Goal: Task Accomplishment & Management: Manage account settings

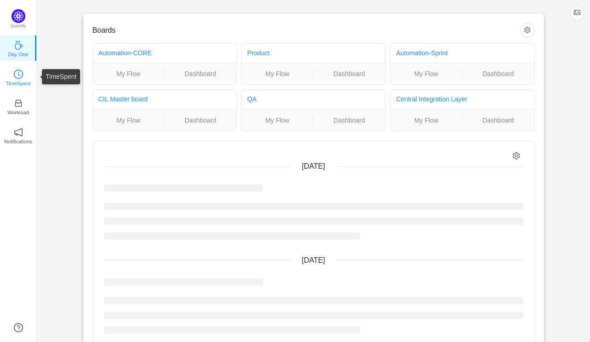
click at [14, 78] on icon "icon: clock-circle" at bounding box center [18, 74] width 9 height 9
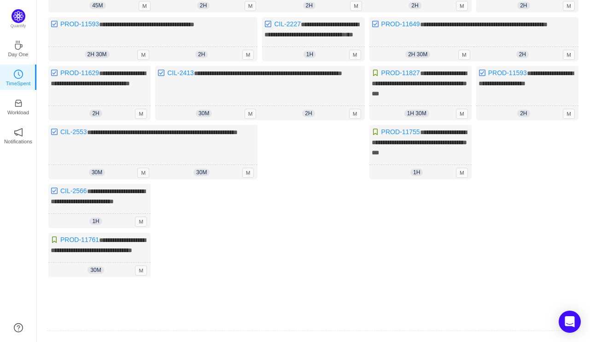
scroll to position [230, 0]
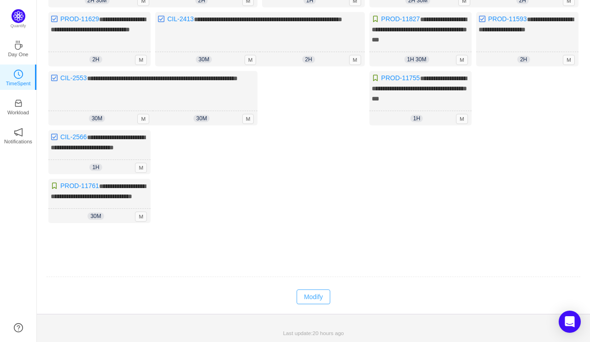
click at [304, 304] on button "Modify" at bounding box center [313, 296] width 34 height 15
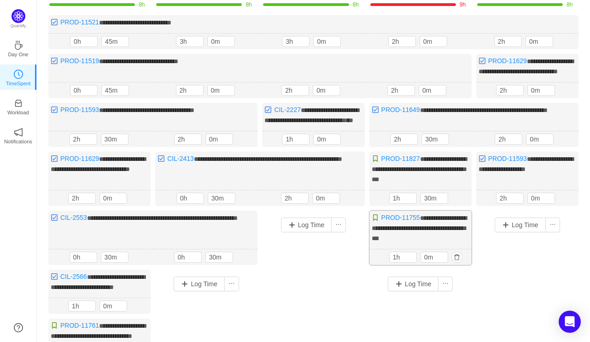
scroll to position [45, 0]
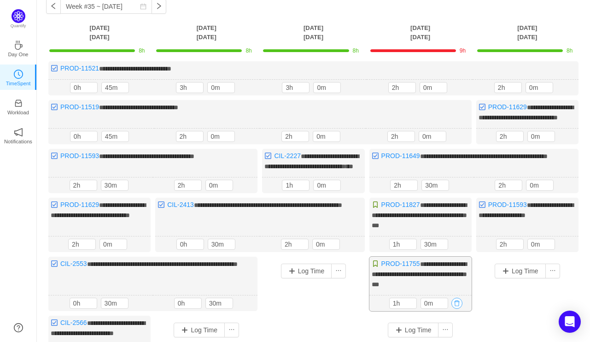
click at [459, 308] on button "button" at bounding box center [456, 302] width 11 height 11
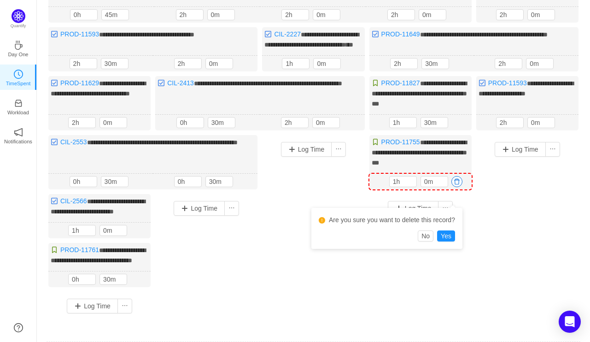
scroll to position [183, 0]
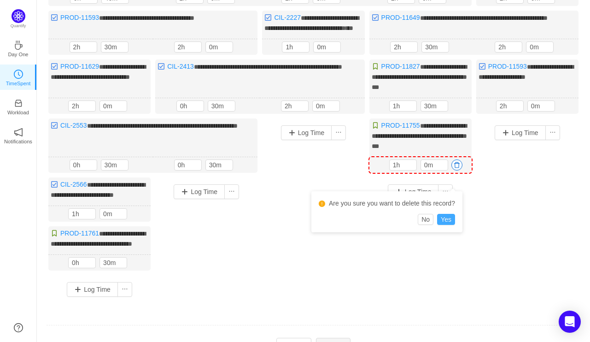
click at [453, 220] on button "Yes" at bounding box center [446, 219] width 18 height 11
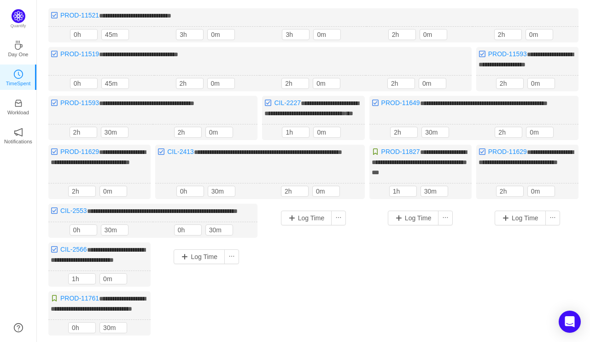
scroll to position [4, 0]
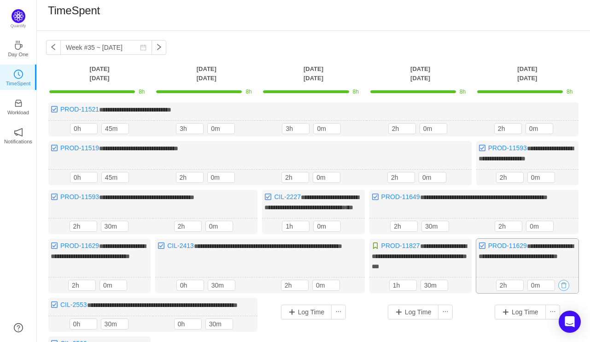
click at [565, 290] on button "button" at bounding box center [563, 284] width 11 height 11
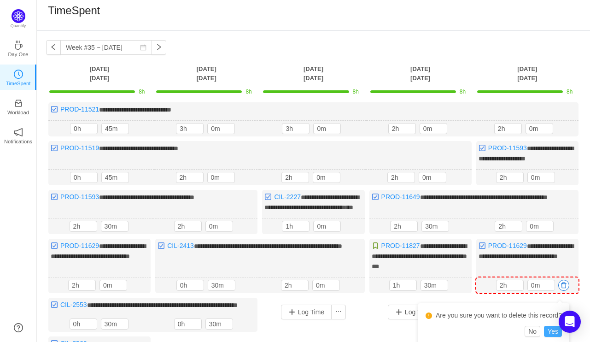
click at [550, 330] on button "Yes" at bounding box center [553, 330] width 18 height 11
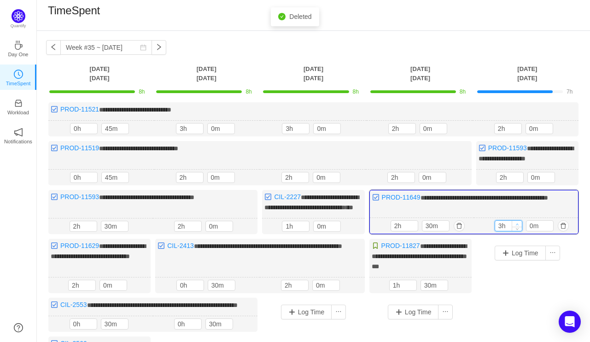
click at [518, 226] on icon "icon: up" at bounding box center [516, 223] width 3 height 3
type input "4h"
click at [518, 226] on icon "icon: up" at bounding box center [516, 223] width 3 height 3
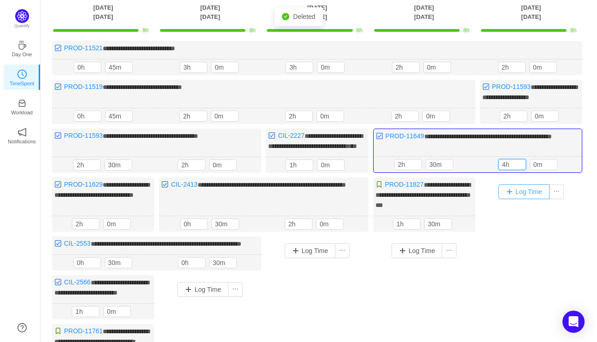
scroll to position [234, 0]
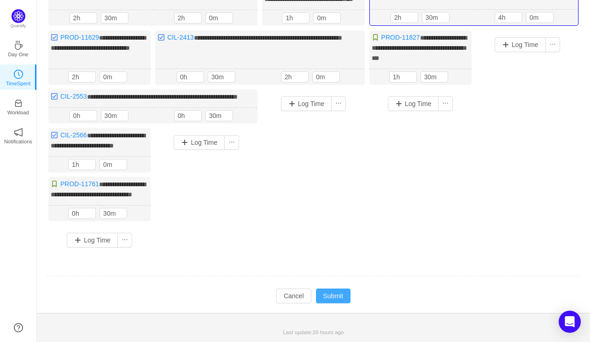
click at [330, 294] on button "Submit" at bounding box center [333, 295] width 35 height 15
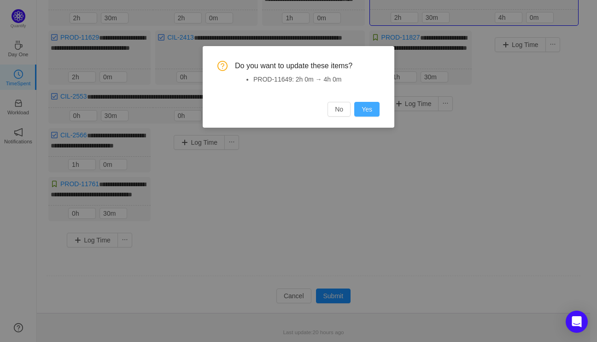
click at [363, 104] on button "Yes" at bounding box center [366, 109] width 25 height 15
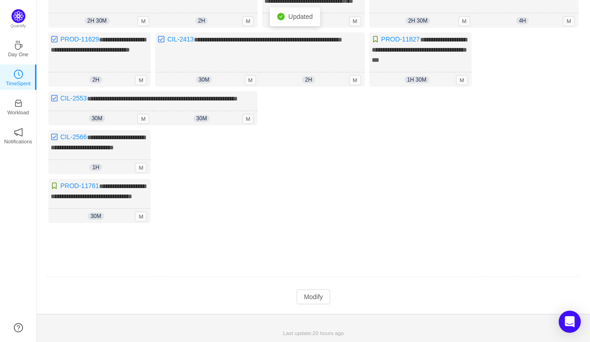
scroll to position [3, 0]
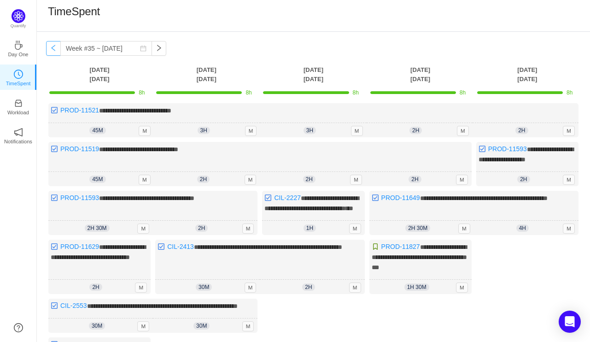
click at [52, 48] on button "button" at bounding box center [53, 48] width 15 height 15
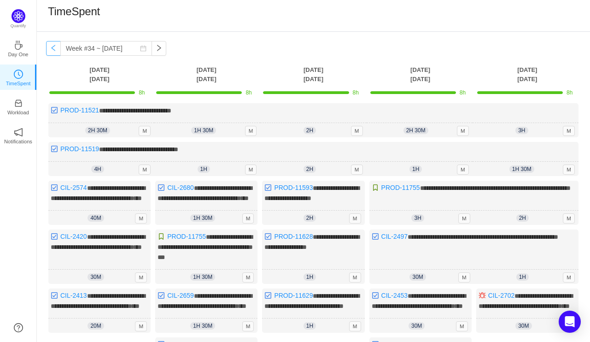
click at [52, 48] on button "button" at bounding box center [53, 48] width 15 height 15
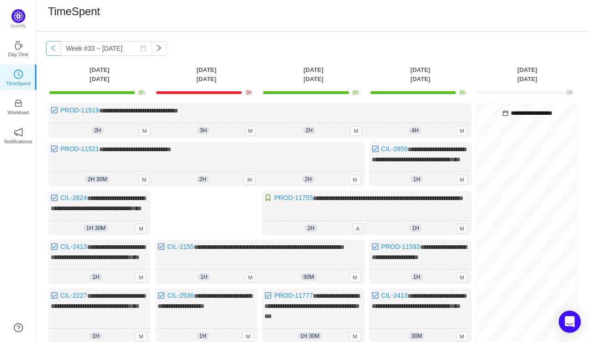
click at [52, 48] on button "button" at bounding box center [53, 48] width 15 height 15
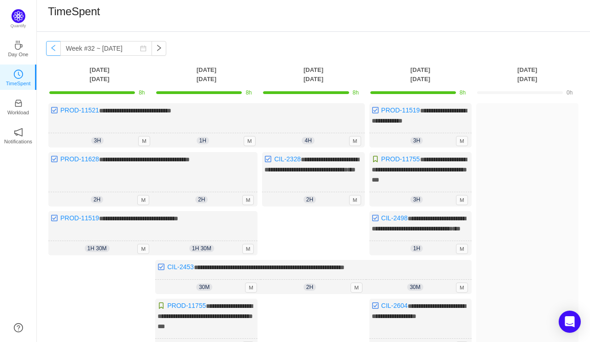
click at [52, 48] on button "button" at bounding box center [53, 48] width 15 height 15
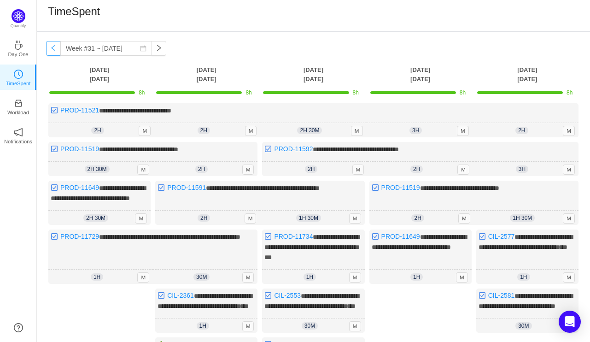
click at [52, 48] on button "button" at bounding box center [53, 48] width 15 height 15
type input "Week #30 ~ [DATE]"
